Goal: Communication & Community: Ask a question

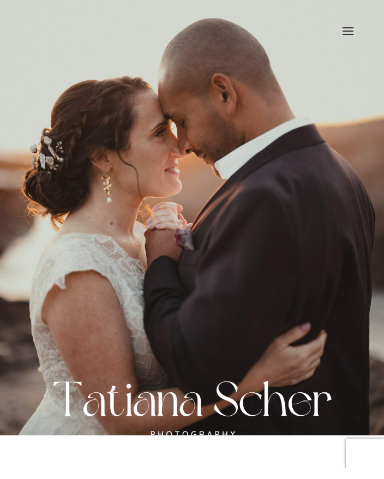
click at [349, 33] on span at bounding box center [347, 38] width 17 height 31
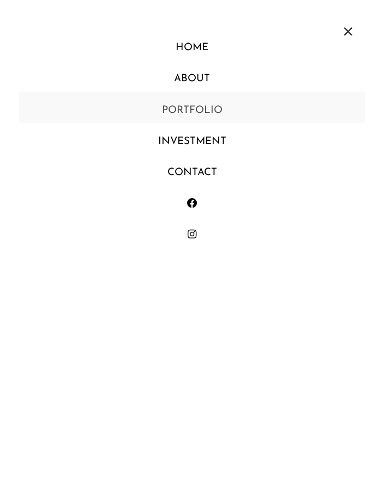
click at [202, 116] on link "Portfolio" at bounding box center [192, 107] width 346 height 31
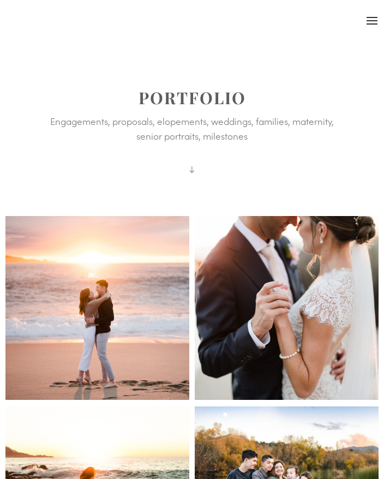
click at [375, 19] on span at bounding box center [371, 19] width 17 height 17
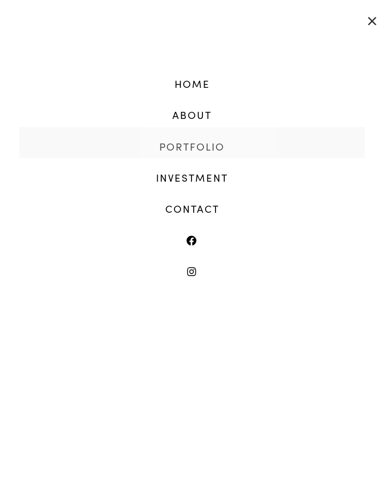
click at [205, 148] on link "Portfolio" at bounding box center [192, 142] width 346 height 31
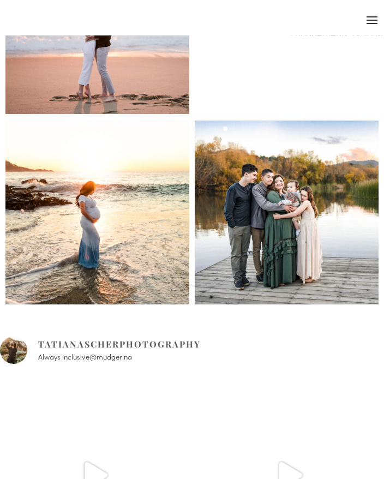
scroll to position [286, 0]
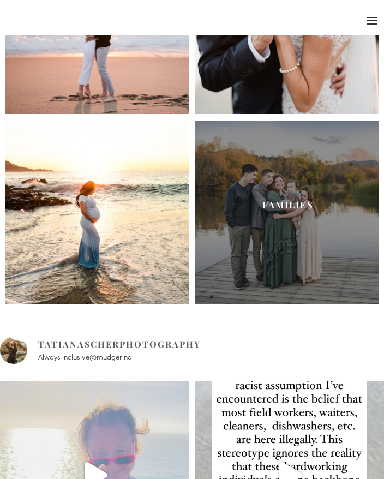
click at [289, 200] on link "Families" at bounding box center [287, 204] width 51 height 12
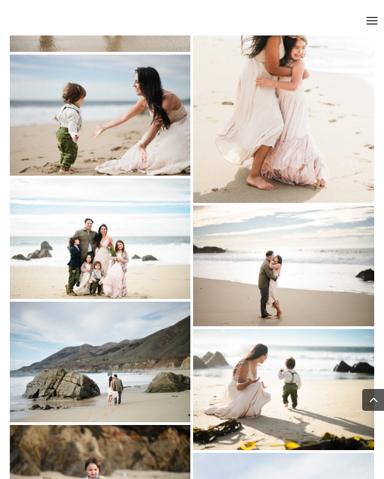
scroll to position [773, 0]
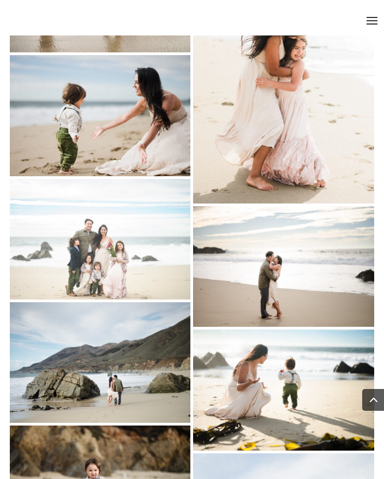
click at [151, 250] on link "Open image" at bounding box center [100, 239] width 181 height 121
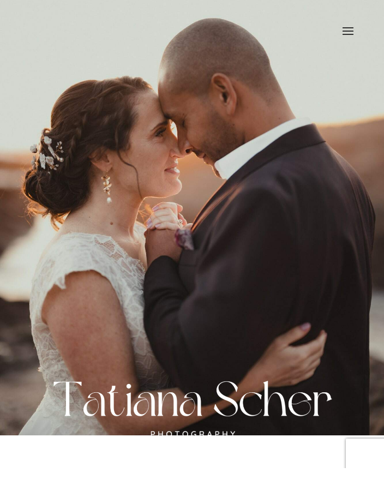
click at [352, 32] on span at bounding box center [347, 38] width 17 height 31
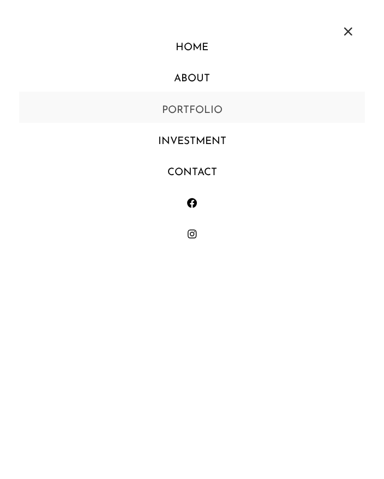
click at [207, 117] on link "Portfolio" at bounding box center [192, 107] width 346 height 31
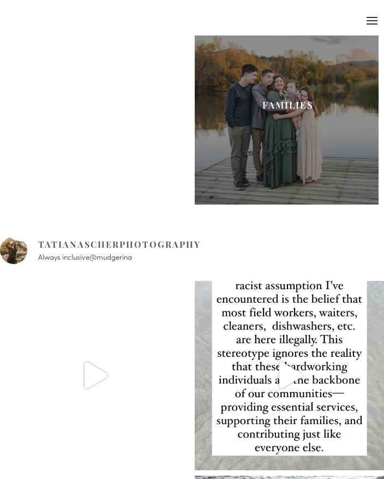
scroll to position [384, 0]
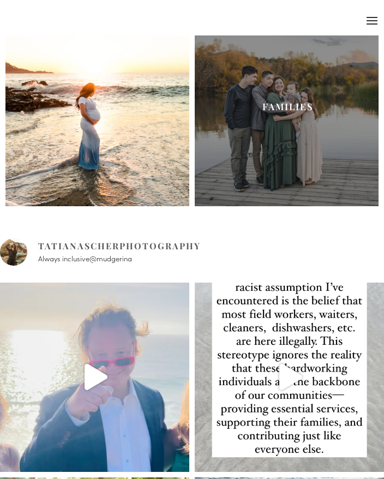
click at [297, 108] on link "Families" at bounding box center [287, 106] width 51 height 12
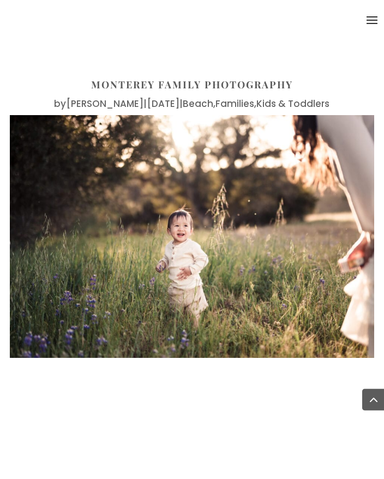
scroll to position [2438, 0]
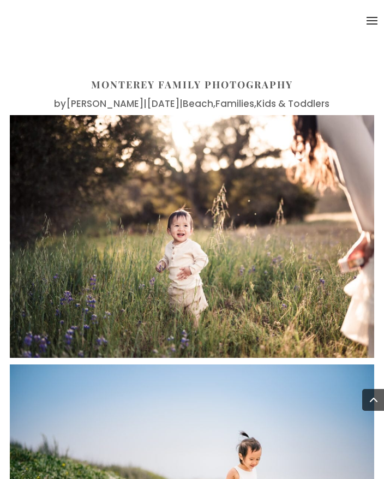
click at [282, 310] on img at bounding box center [192, 236] width 365 height 243
click at [290, 291] on img at bounding box center [192, 236] width 365 height 243
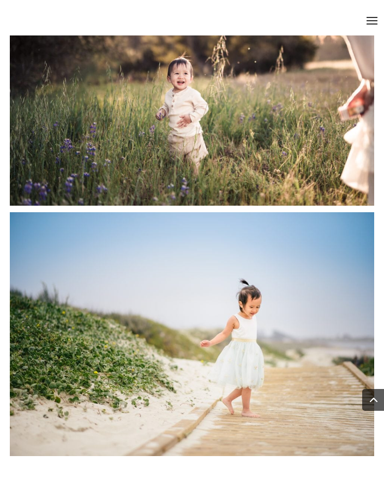
scroll to position [2588, 0]
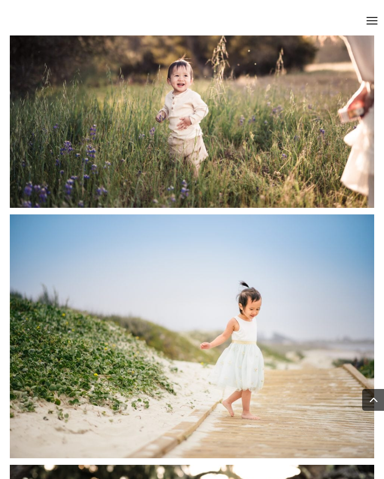
click at [250, 319] on img at bounding box center [192, 335] width 365 height 243
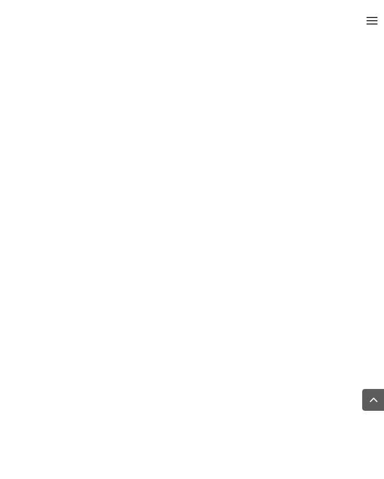
scroll to position [14678, 0]
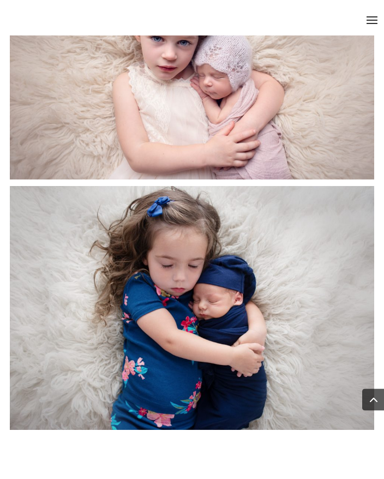
click at [371, 19] on span at bounding box center [371, 19] width 17 height 17
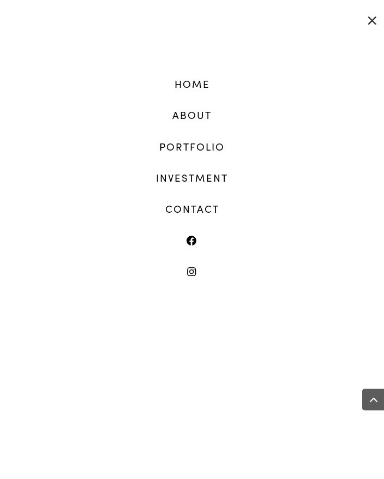
scroll to position [12464, 0]
click at [207, 200] on link "Contact" at bounding box center [192, 204] width 346 height 31
click at [378, 25] on span at bounding box center [371, 19] width 17 height 17
click at [219, 176] on link "Investment" at bounding box center [192, 173] width 346 height 31
click at [230, 172] on link "Investment" at bounding box center [192, 173] width 346 height 31
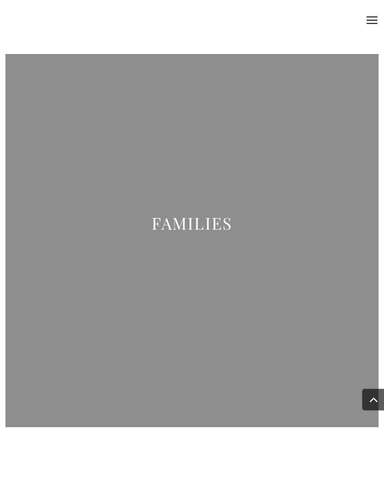
scroll to position [900, 0]
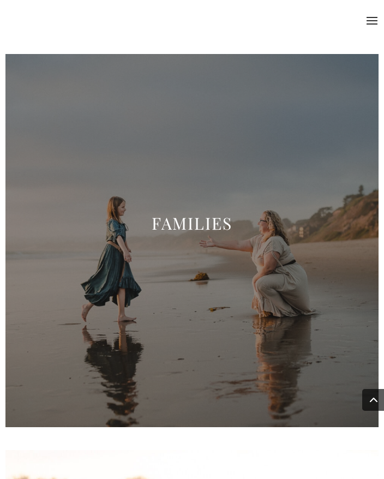
click at [187, 219] on link "FAMILIES" at bounding box center [192, 223] width 81 height 22
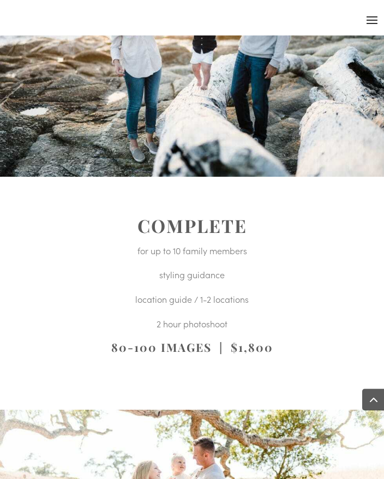
scroll to position [645, 0]
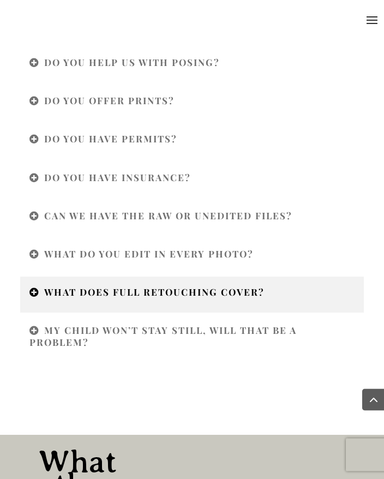
click at [216, 299] on h4 "WHAT DOES FULL RETOUCHING COVER?" at bounding box center [191, 295] width 325 height 17
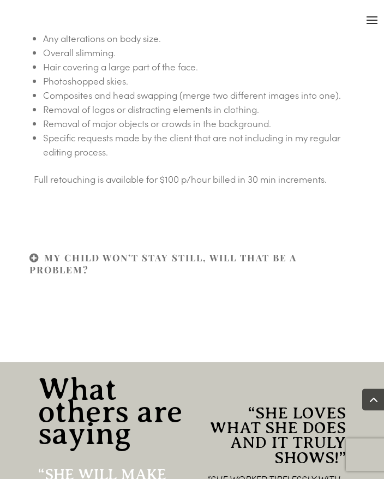
scroll to position [2199, 0]
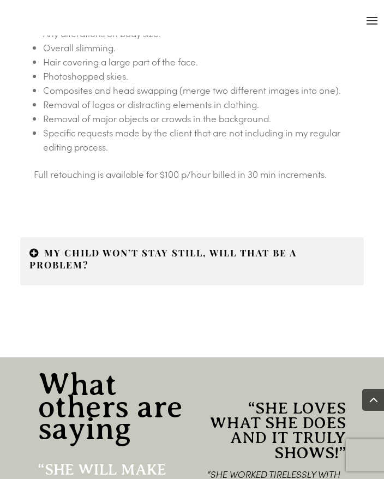
click at [267, 249] on h4 "MY CHILD WON’T STAY STILL, WILL THAT BE A PROBLEM?" at bounding box center [191, 261] width 325 height 29
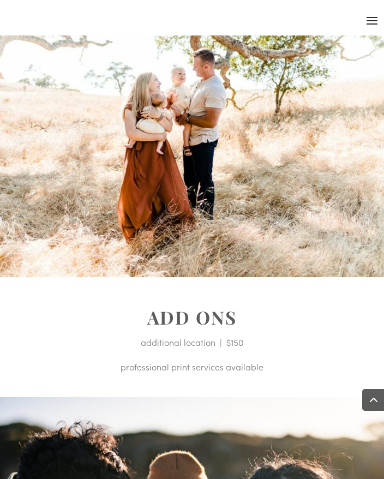
scroll to position [1032, 0]
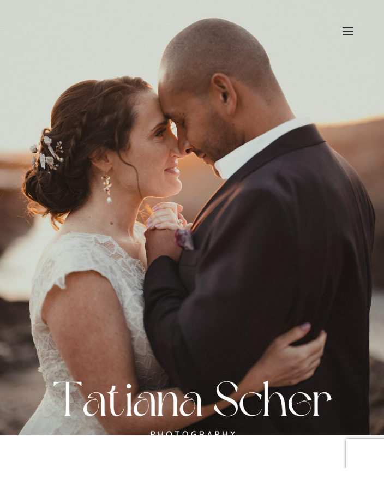
click at [346, 31] on span at bounding box center [347, 38] width 17 height 31
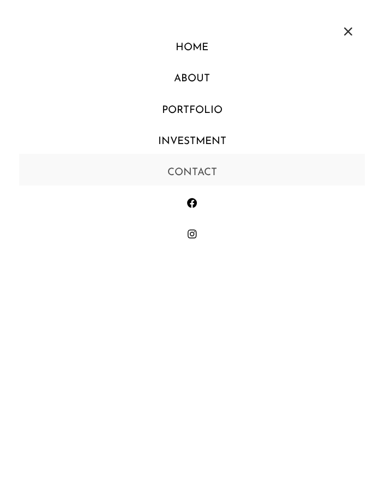
click at [200, 174] on link "Contact" at bounding box center [192, 169] width 346 height 31
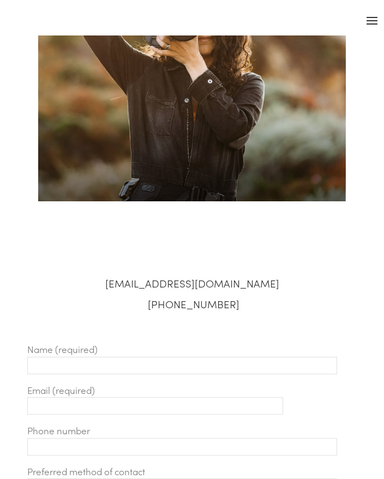
scroll to position [137, 0]
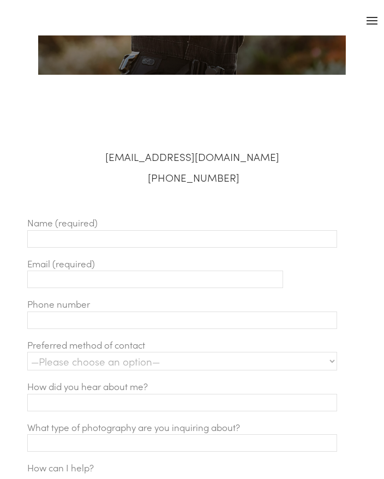
click at [225, 230] on input "Contact form" at bounding box center [182, 238] width 310 height 17
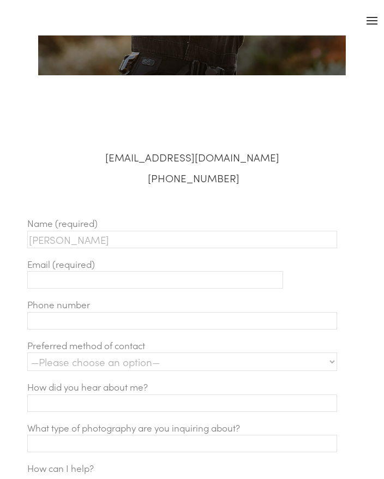
type input "[PERSON_NAME]"
type input "[EMAIL_ADDRESS][DOMAIN_NAME]"
type input "7734052794"
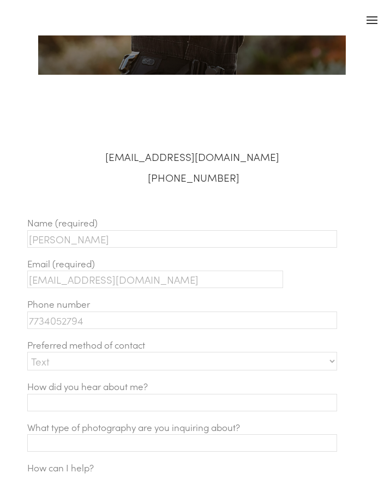
scroll to position [252, 0]
click at [80, 405] on input "Contact form" at bounding box center [182, 402] width 310 height 17
select select "Email"
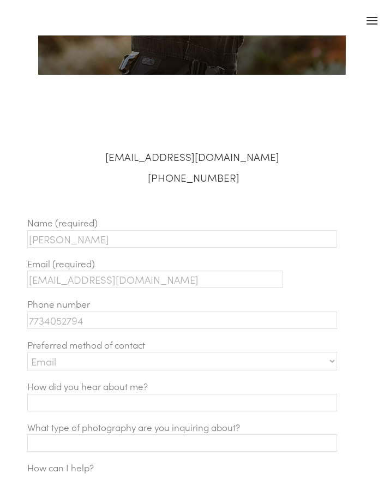
click at [84, 406] on input "Contact form" at bounding box center [182, 402] width 310 height 17
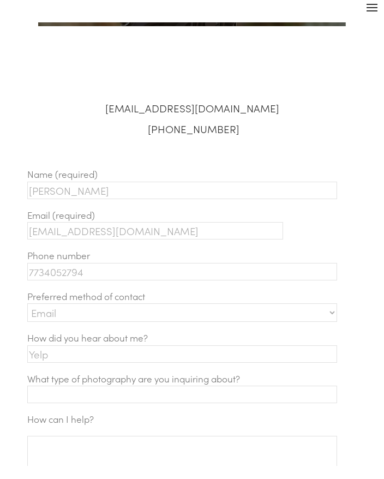
scroll to position [289, 0]
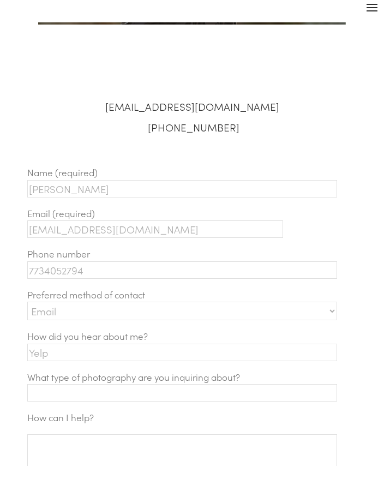
type input "Yelp"
click at [84, 397] on input "Contact form" at bounding box center [182, 405] width 310 height 17
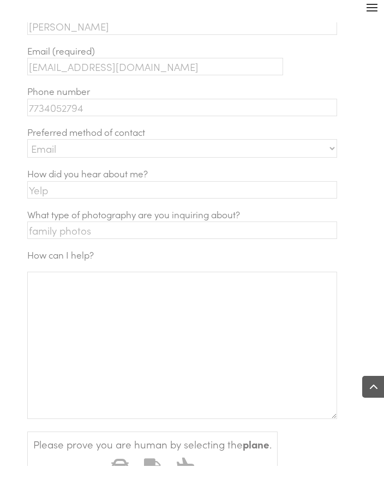
scroll to position [461, 0]
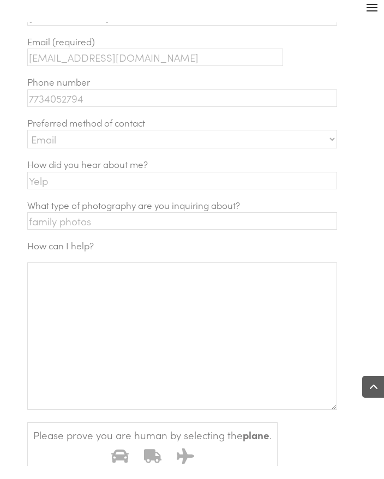
type input "family photos"
click at [94, 279] on textarea "Contact form" at bounding box center [182, 349] width 310 height 147
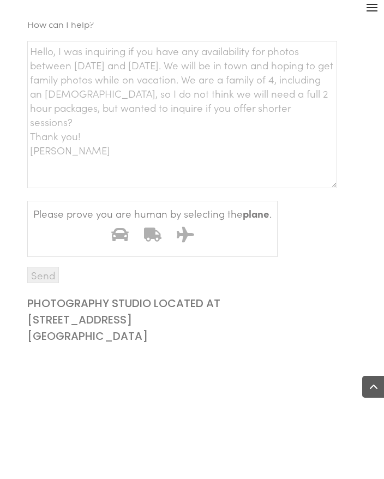
scroll to position [684, 0]
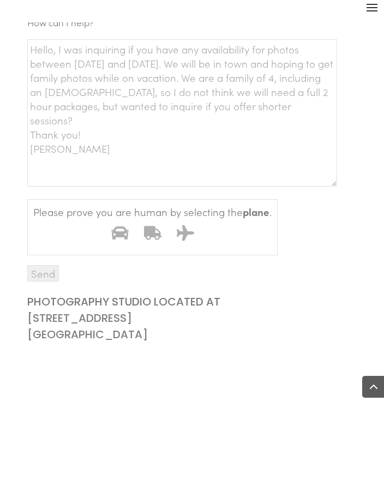
type textarea "Hello, I was inquiring if you have any availability for photos between sept 19 …"
click at [47, 285] on input "Send" at bounding box center [43, 286] width 32 height 16
click at [185, 240] on icon "Contact form" at bounding box center [184, 231] width 17 height 15
click at [172, 219] on input "3" at bounding box center [172, 219] width 0 height 0
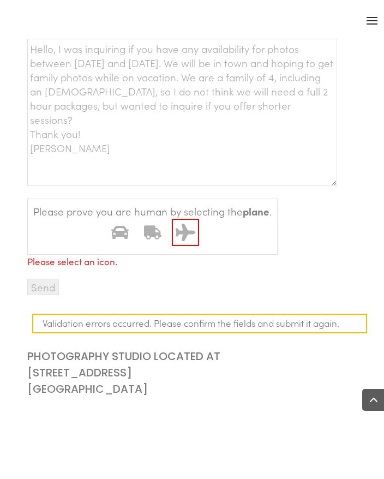
click at [49, 295] on input "Send" at bounding box center [43, 287] width 32 height 16
